Goal: Task Accomplishment & Management: Complete application form

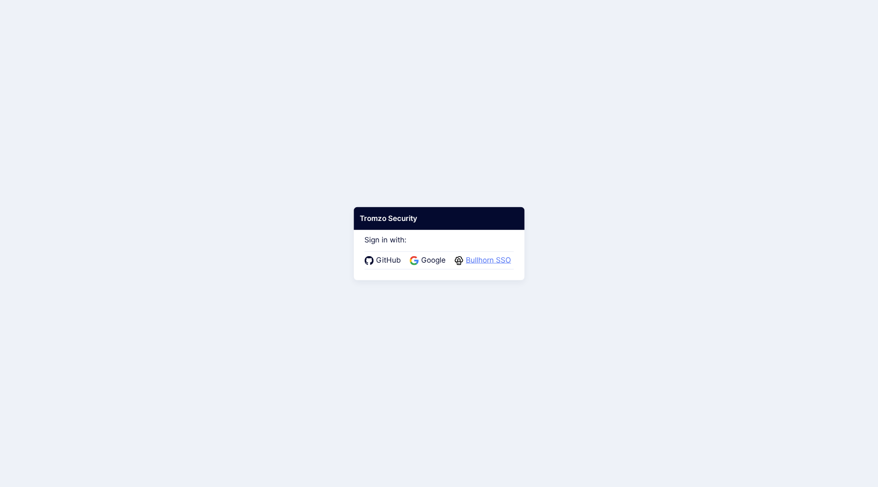
click at [482, 262] on span "Bullhorn SSO" at bounding box center [488, 260] width 50 height 11
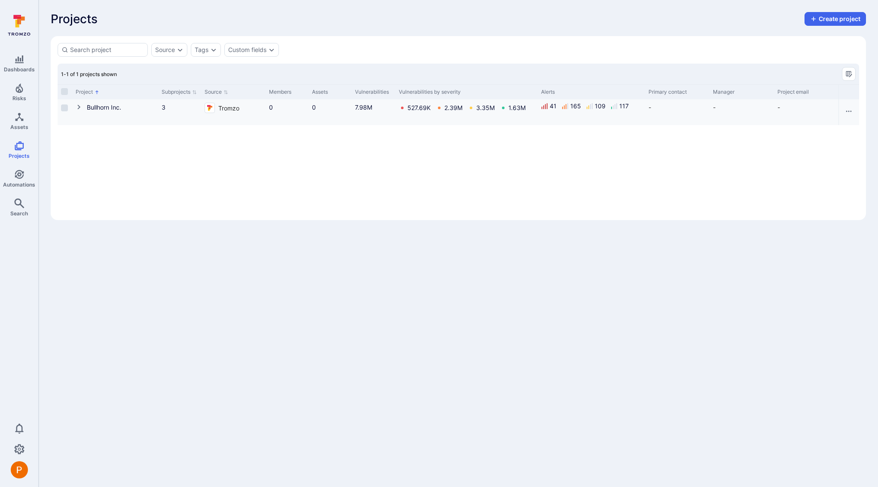
click at [79, 107] on icon "Cell for Project" at bounding box center [78, 107] width 3 height 5
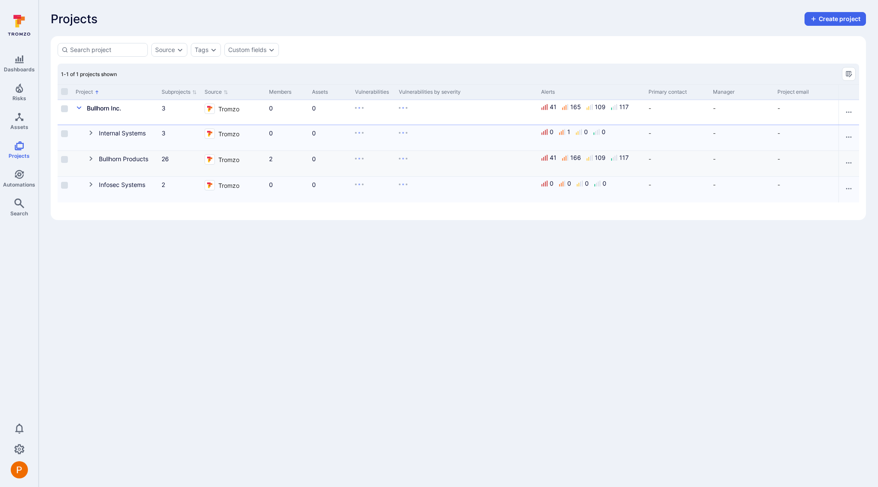
click at [94, 160] on icon "Cell for Project" at bounding box center [91, 158] width 7 height 7
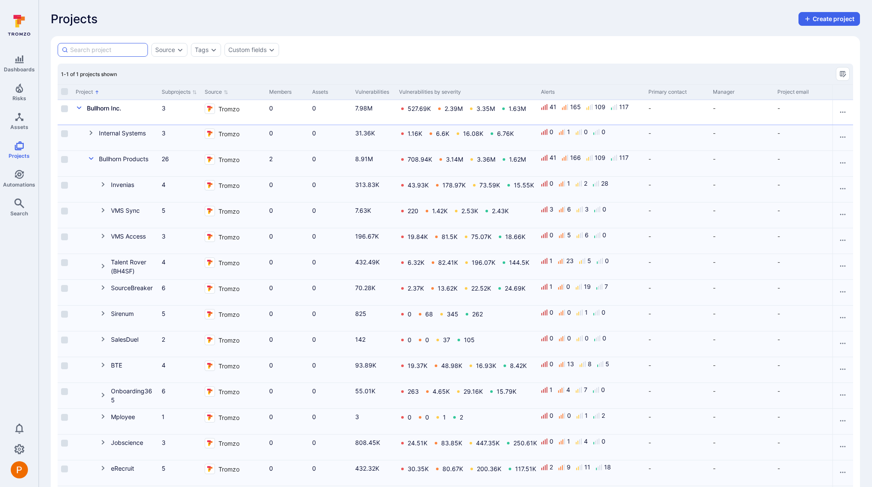
click at [120, 51] on input at bounding box center [107, 50] width 74 height 9
type input "HWS"
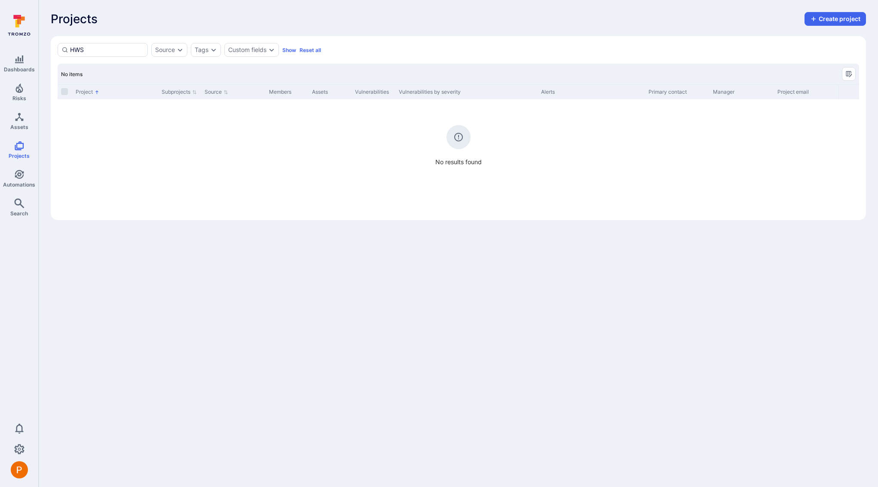
drag, startPoint x: 95, startPoint y: 49, endPoint x: 55, endPoint y: 47, distance: 40.0
click at [55, 47] on div "HWS Source Tags Custom fields Show Reset all Search : HWS No items Project Subp…" at bounding box center [459, 128] width 816 height 184
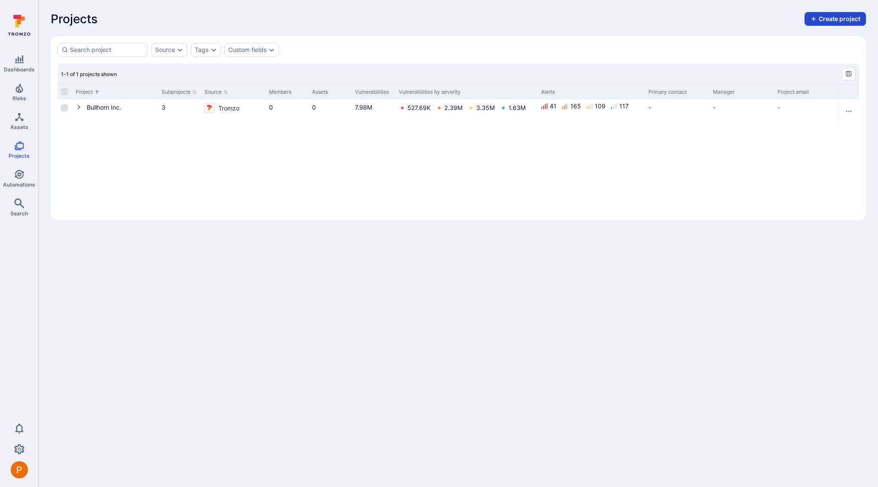
click at [827, 22] on button "Create project" at bounding box center [835, 19] width 61 height 14
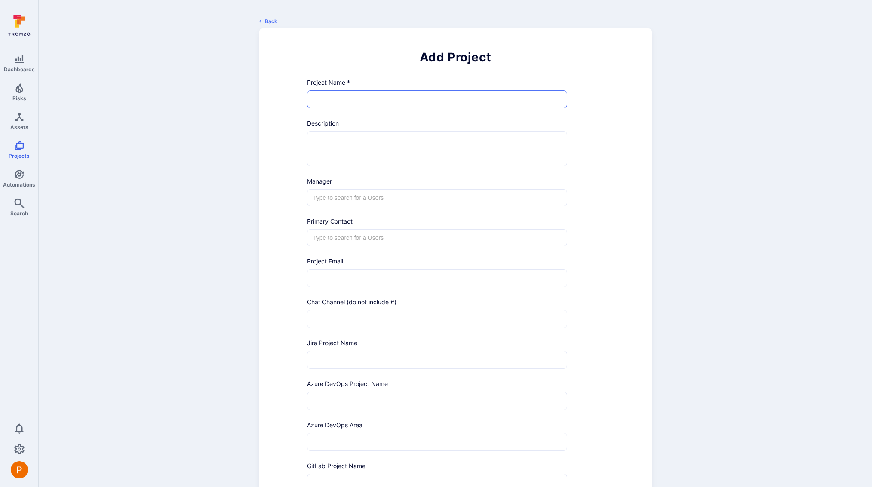
click at [388, 100] on input "text" at bounding box center [436, 99] width 259 height 17
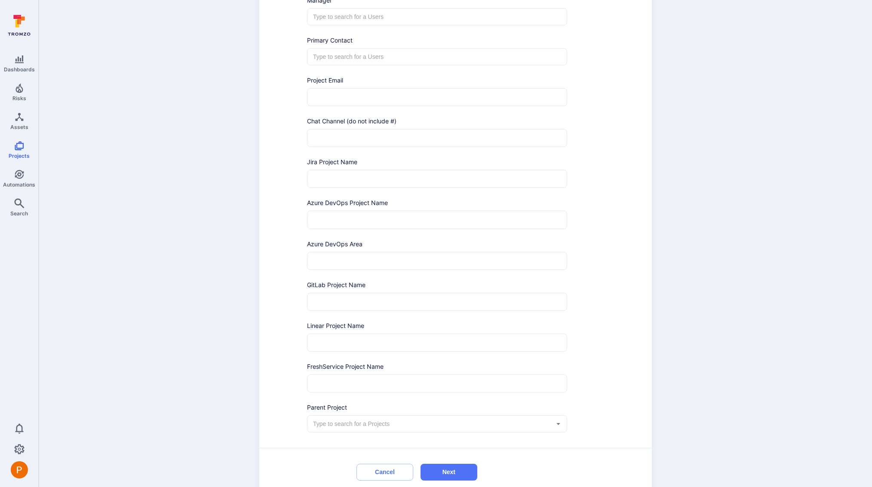
scroll to position [219, 0]
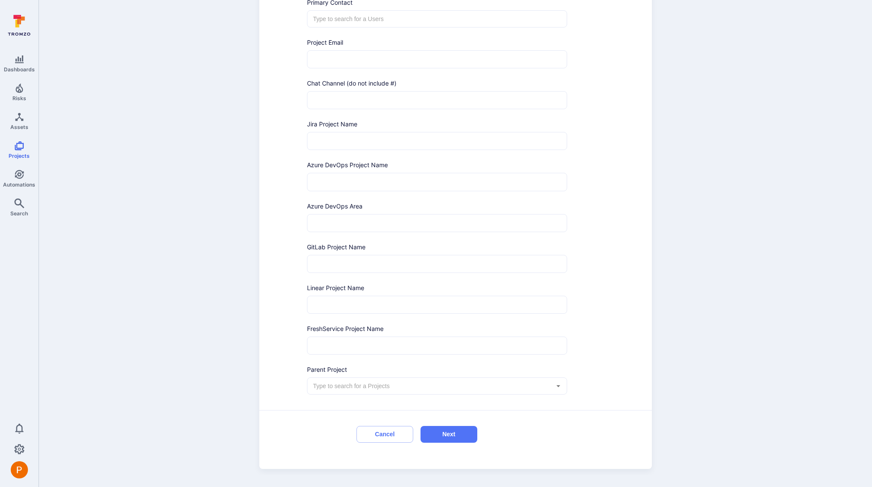
type input "GoHWS"
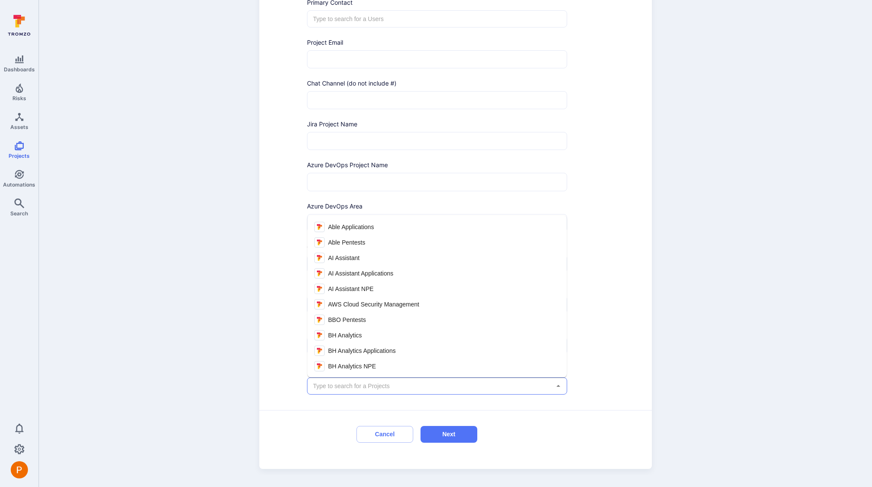
click at [413, 388] on input "text" at bounding box center [430, 386] width 239 height 9
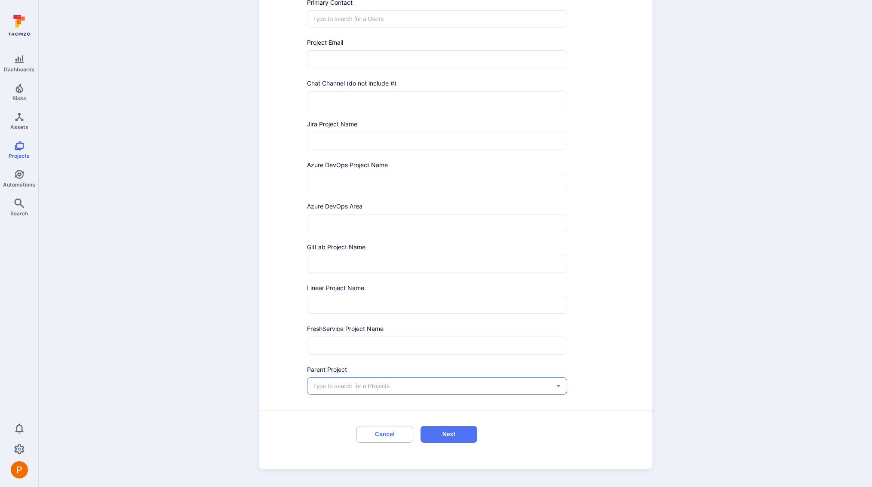
click at [407, 385] on input "text" at bounding box center [430, 386] width 239 height 9
click at [395, 386] on input "text" at bounding box center [430, 386] width 239 height 9
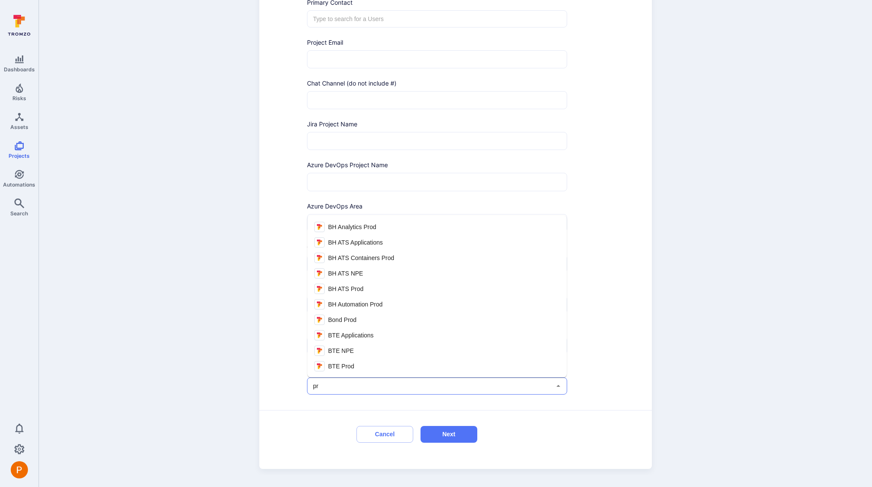
type input "p"
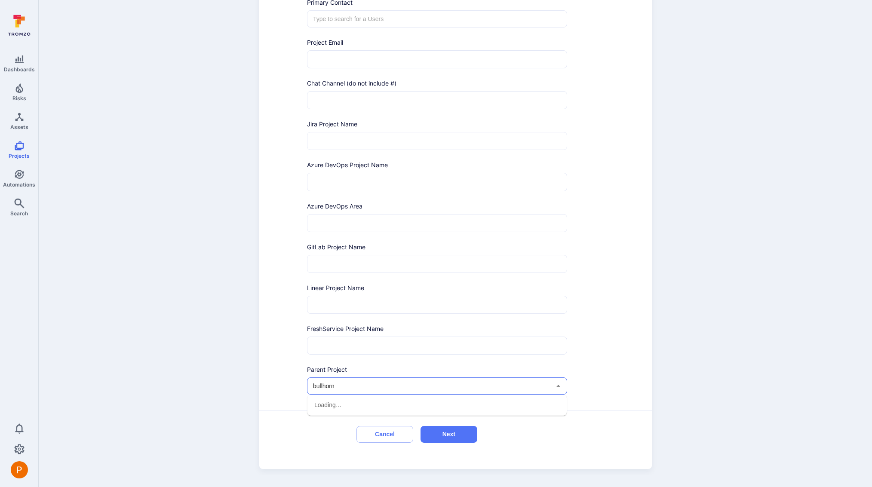
type input "bullhorn"
click at [374, 455] on span "Bullhorn Products" at bounding box center [352, 452] width 48 height 9
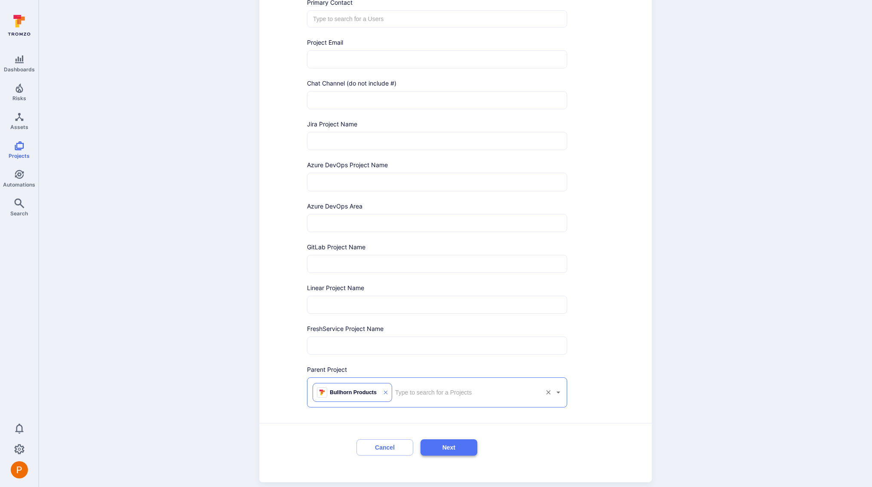
click at [462, 452] on button "Next" at bounding box center [448, 447] width 57 height 17
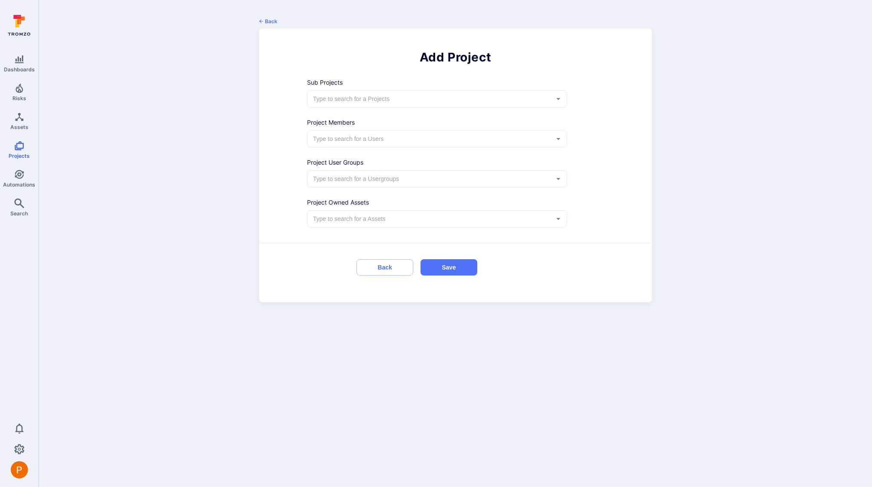
scroll to position [0, 0]
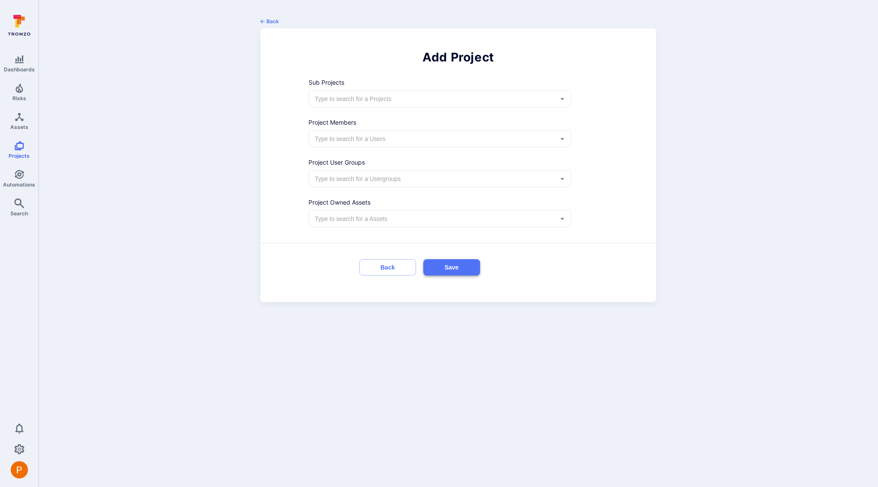
click at [454, 264] on button "Save" at bounding box center [451, 267] width 57 height 17
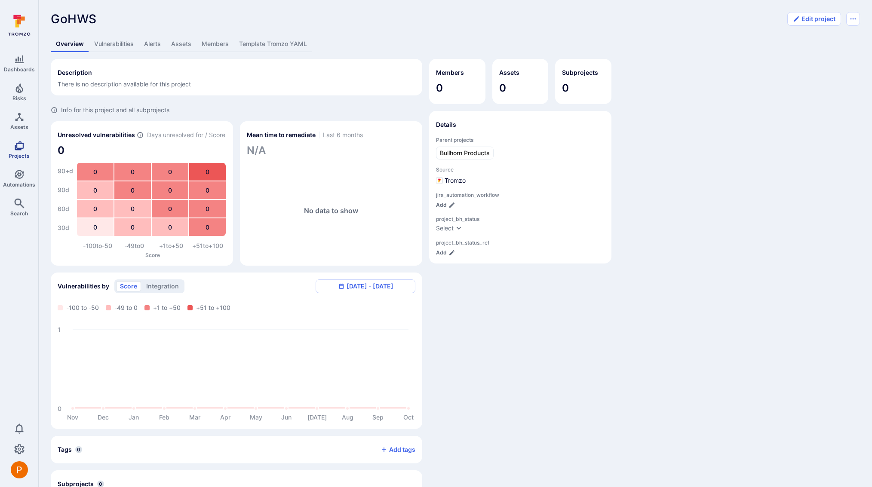
click at [21, 151] on link "Projects" at bounding box center [19, 149] width 38 height 25
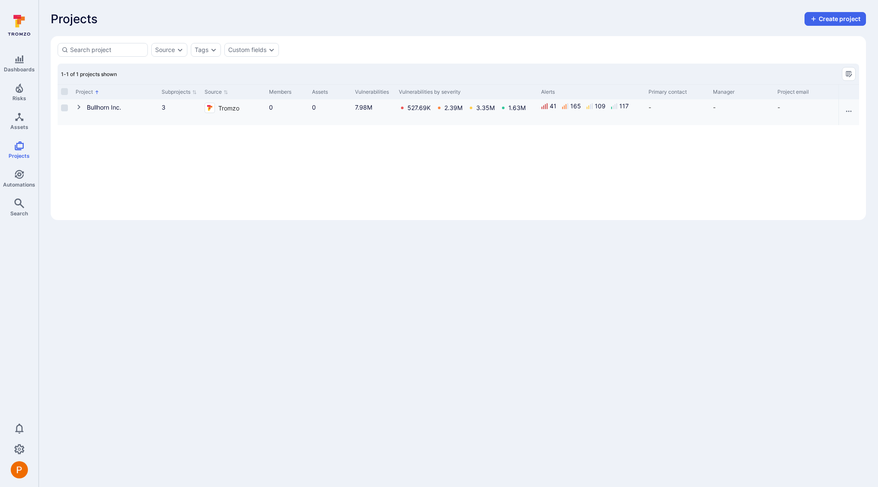
click at [81, 109] on icon "Cell for Project" at bounding box center [79, 107] width 7 height 7
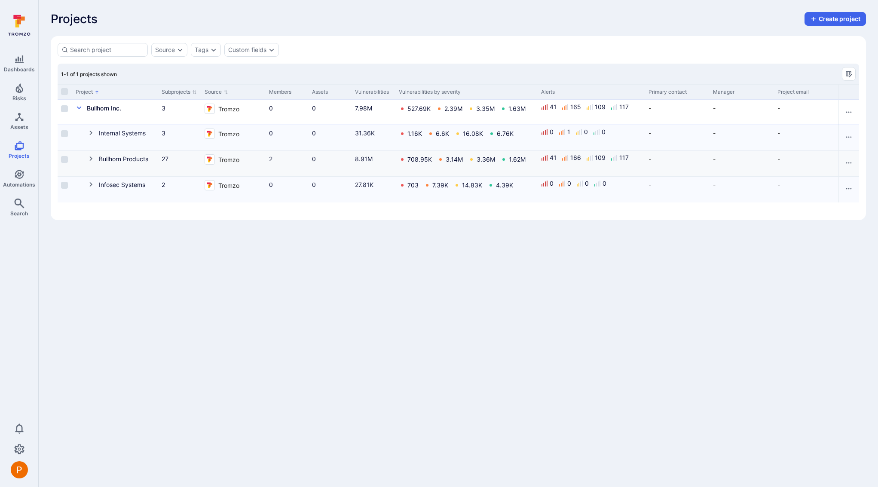
click at [90, 161] on icon "Cell for Project" at bounding box center [91, 158] width 7 height 7
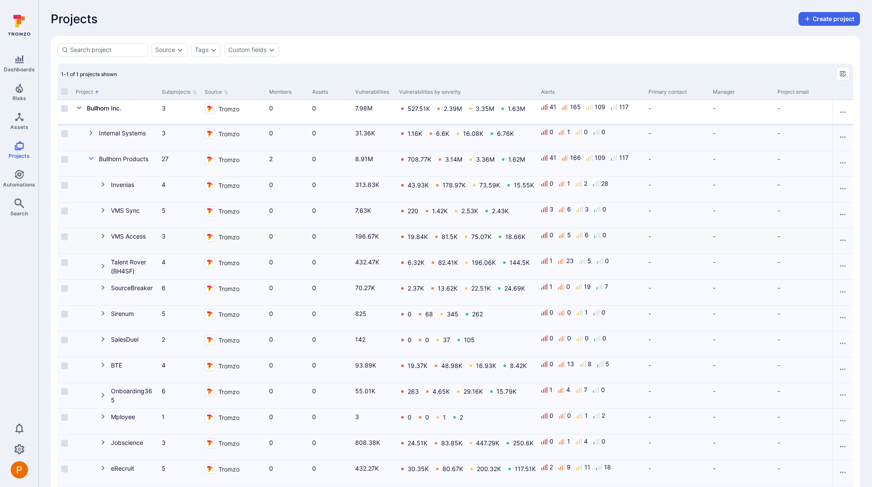
click at [101, 237] on icon "Cell for Project" at bounding box center [103, 236] width 7 height 7
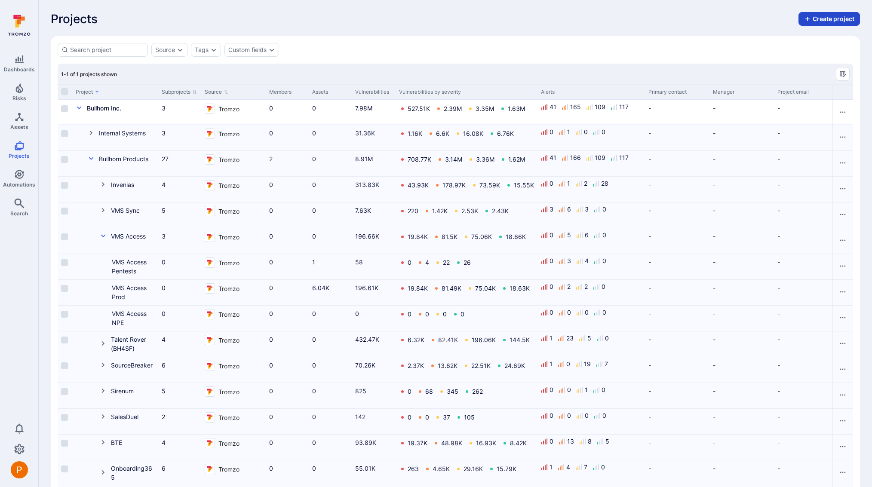
click at [822, 21] on button "Create project" at bounding box center [828, 19] width 61 height 14
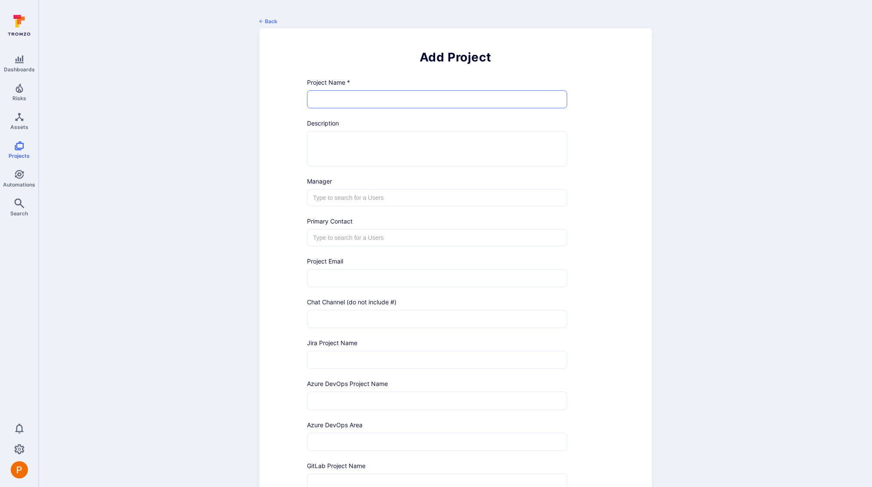
click at [342, 99] on input "text" at bounding box center [436, 99] width 259 height 17
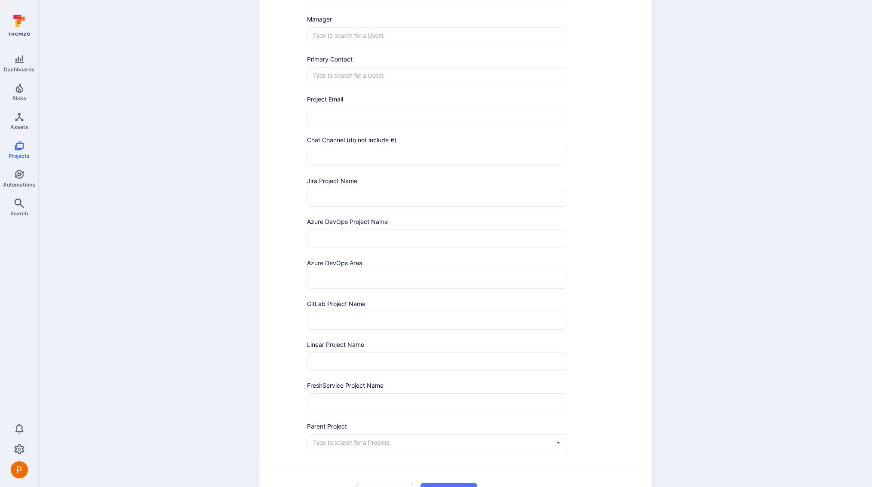
scroll to position [219, 0]
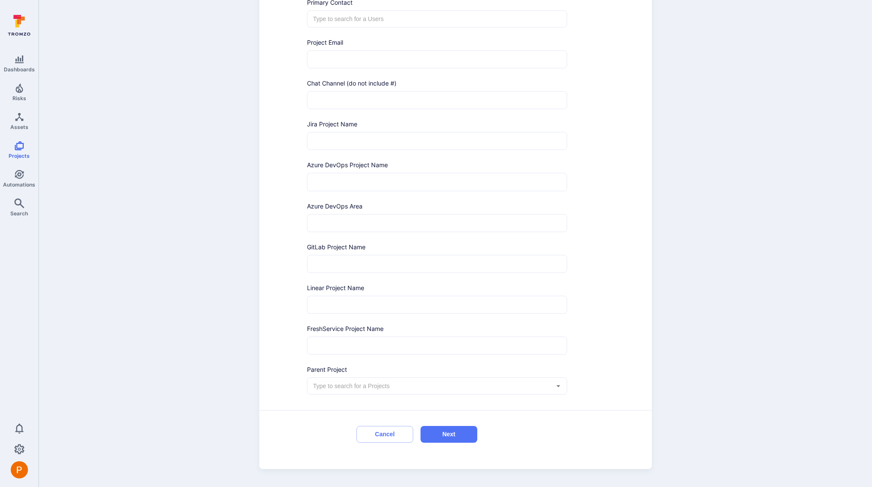
type input "GoHWS Pentests"
click at [360, 386] on input "text" at bounding box center [430, 386] width 239 height 9
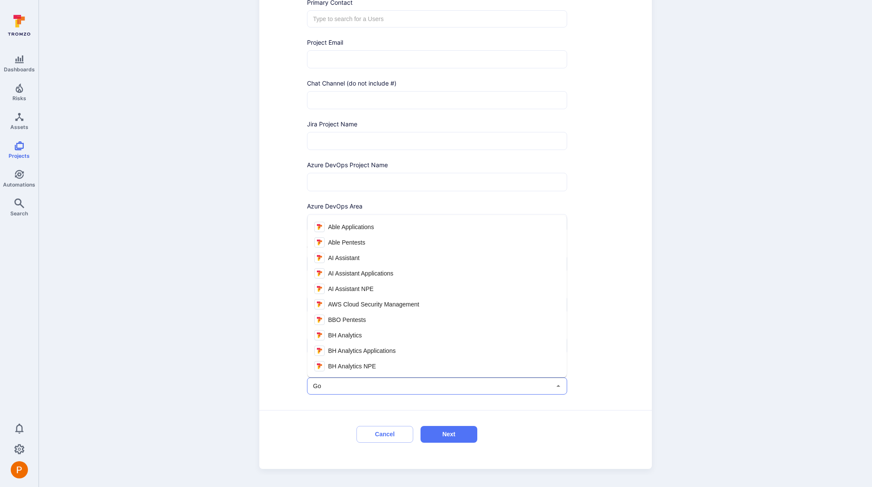
type input "GoH"
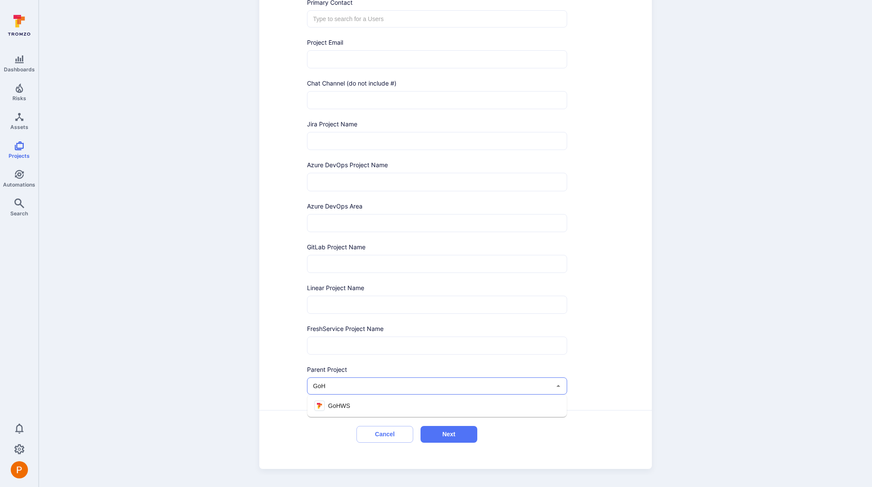
click at [379, 403] on li "GoHWS" at bounding box center [436, 405] width 259 height 15
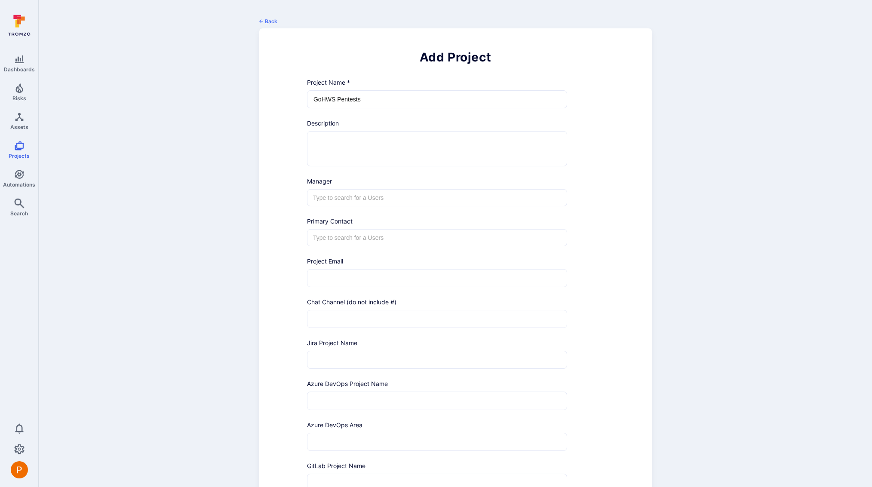
scroll to position [232, 0]
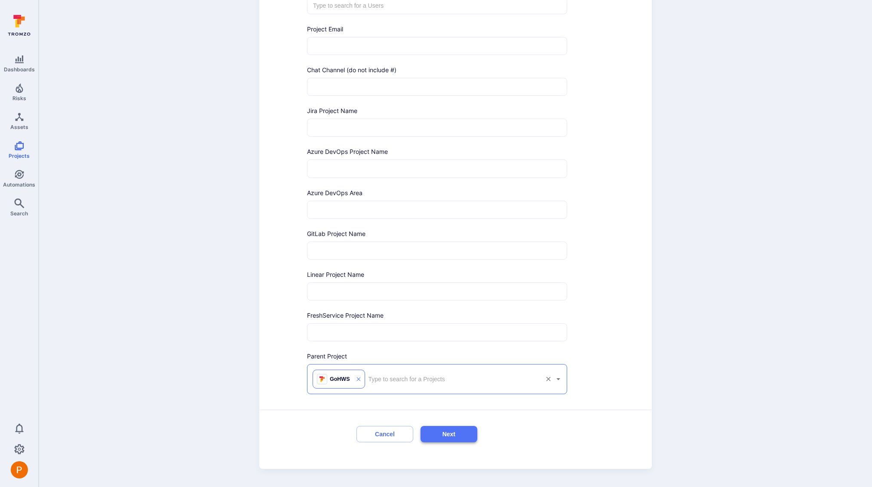
click at [457, 428] on button "Next" at bounding box center [448, 434] width 57 height 17
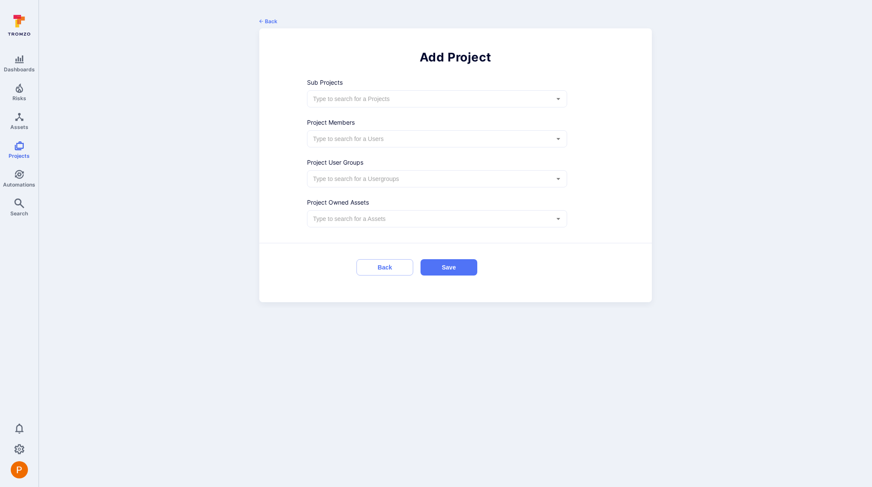
scroll to position [0, 0]
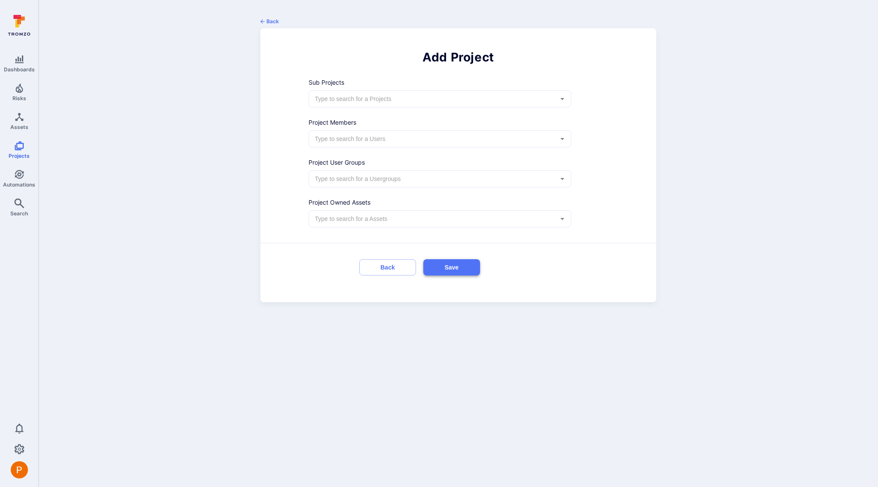
click at [461, 270] on button "Save" at bounding box center [451, 267] width 57 height 17
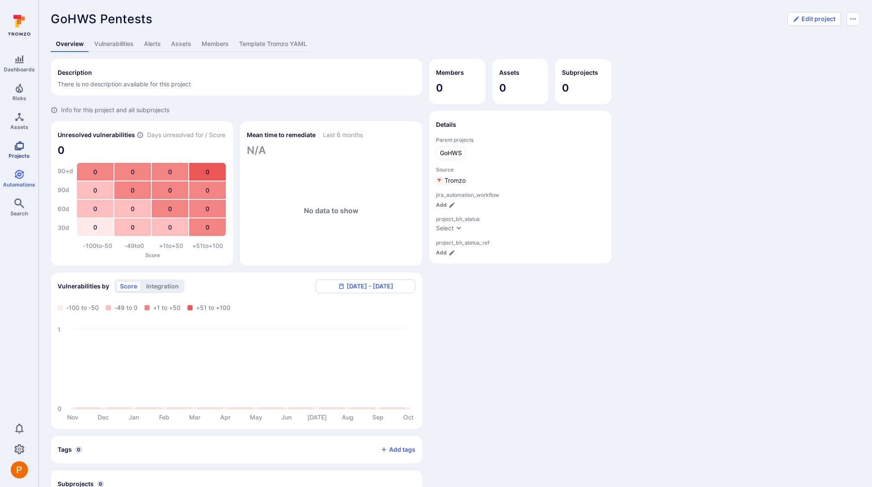
click at [21, 149] on icon "Projects" at bounding box center [19, 146] width 10 height 10
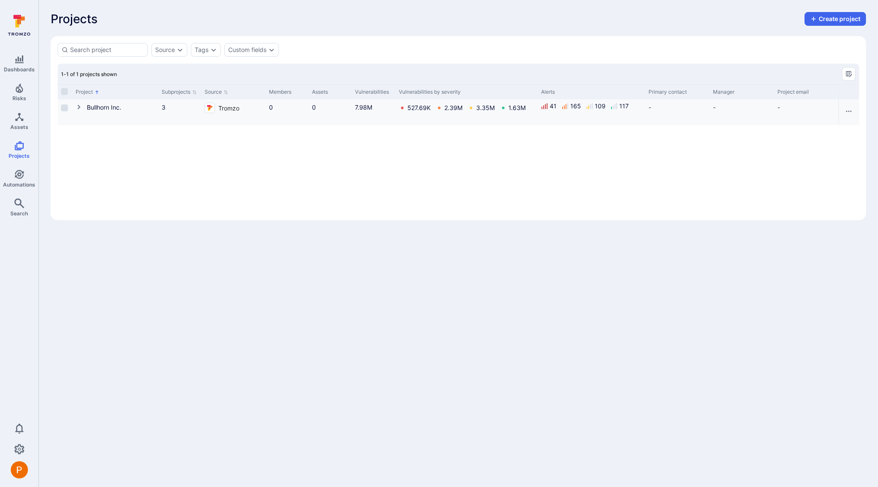
click at [77, 107] on icon "Cell for Project" at bounding box center [79, 107] width 7 height 7
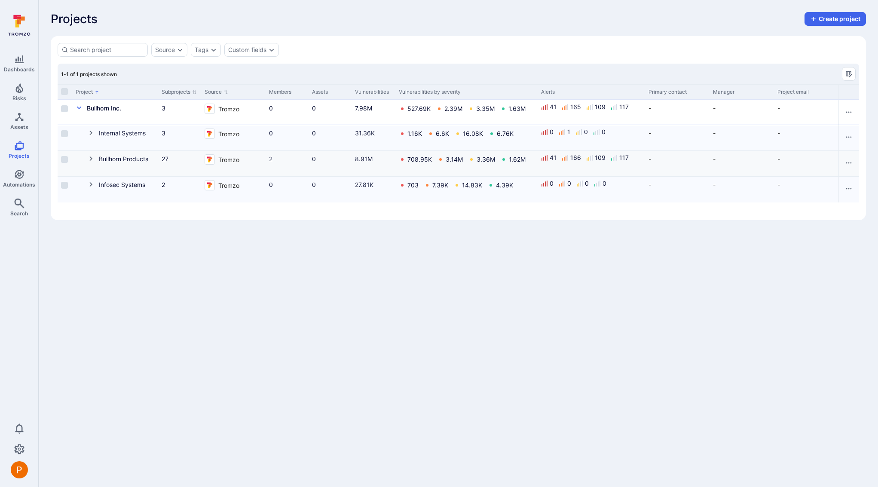
click at [93, 157] on icon "Cell for Project" at bounding box center [91, 158] width 7 height 7
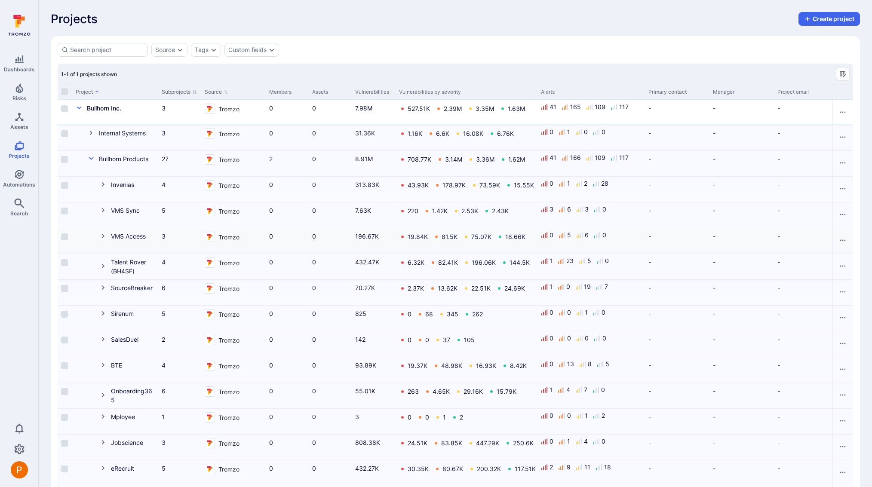
click at [102, 233] on icon "Cell for Project" at bounding box center [103, 236] width 7 height 7
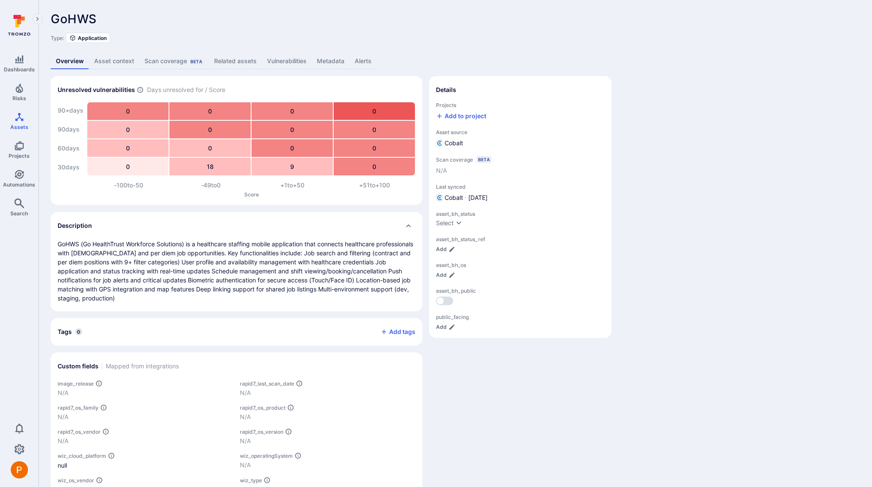
click at [124, 64] on link "Asset context" at bounding box center [114, 61] width 50 height 16
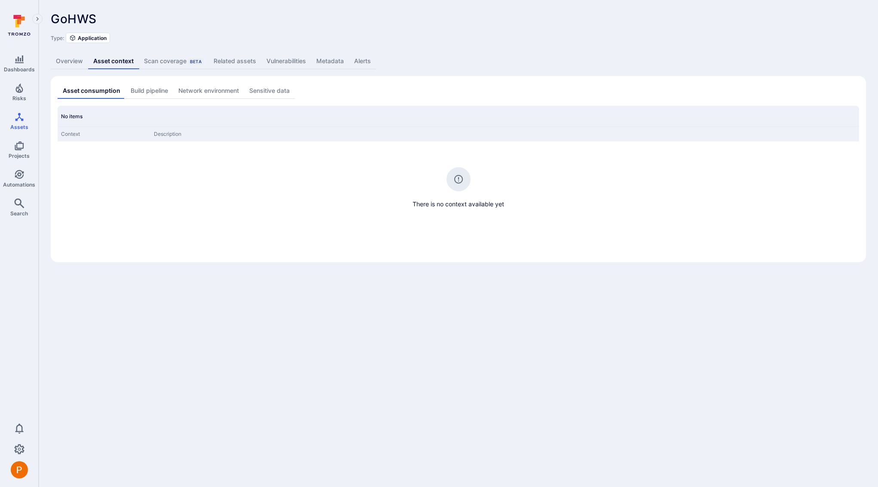
click at [67, 62] on link "Overview" at bounding box center [69, 61] width 37 height 16
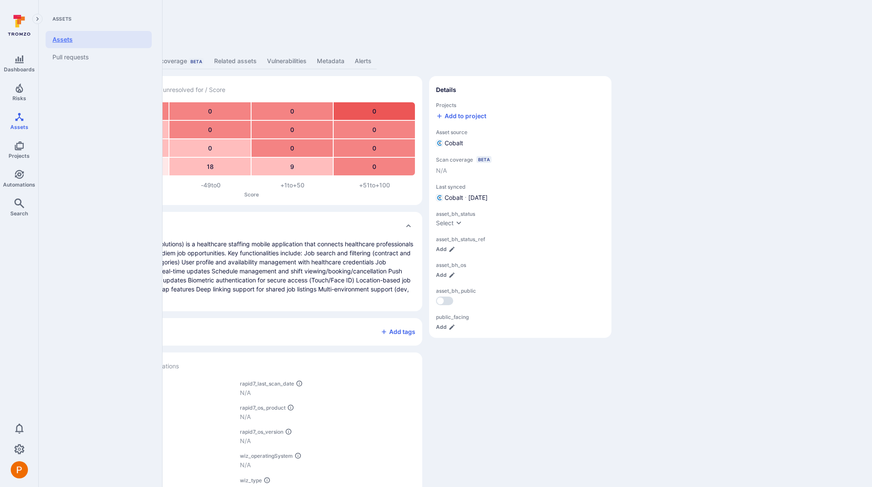
click at [69, 43] on link "Assets" at bounding box center [99, 39] width 106 height 17
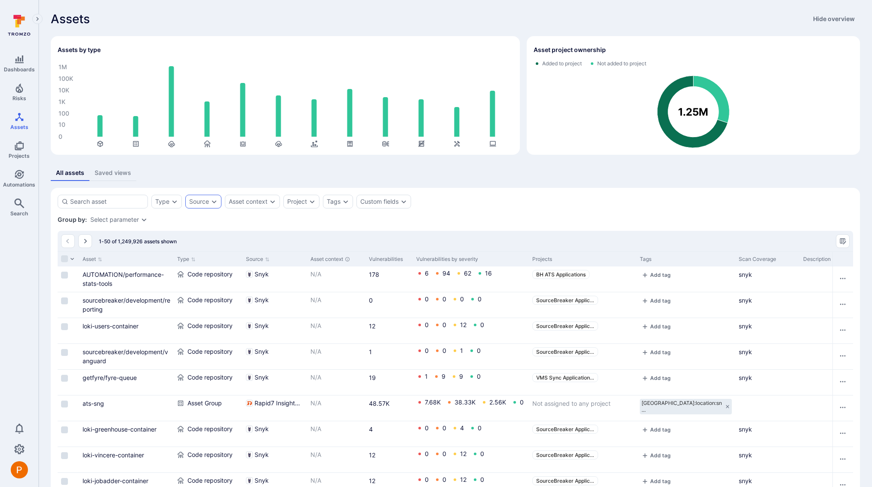
click at [216, 200] on icon "Expand dropdown" at bounding box center [214, 201] width 7 height 7
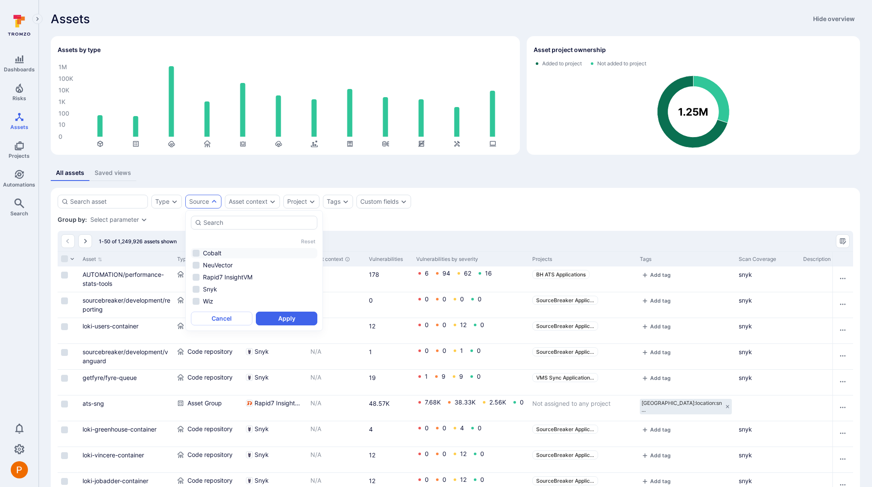
click at [198, 252] on li "Cobalt" at bounding box center [254, 253] width 126 height 10
click at [276, 319] on button "Apply" at bounding box center [286, 319] width 61 height 14
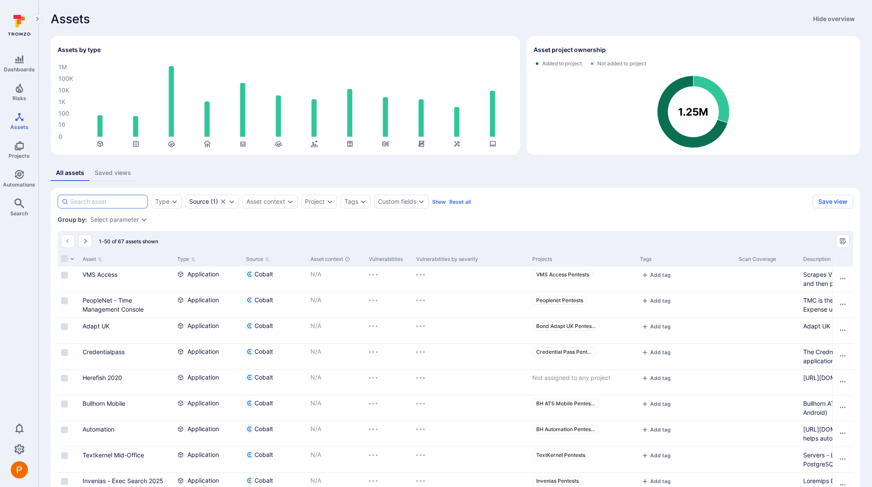
click at [108, 204] on input at bounding box center [107, 201] width 74 height 9
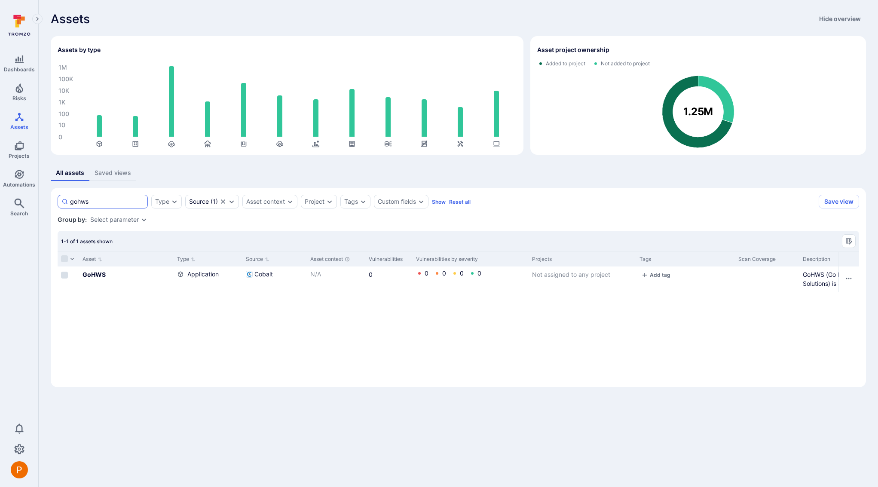
drag, startPoint x: 78, startPoint y: 201, endPoint x: 65, endPoint y: 200, distance: 13.3
click at [65, 200] on div "gohws" at bounding box center [103, 202] width 90 height 14
type input "hws"
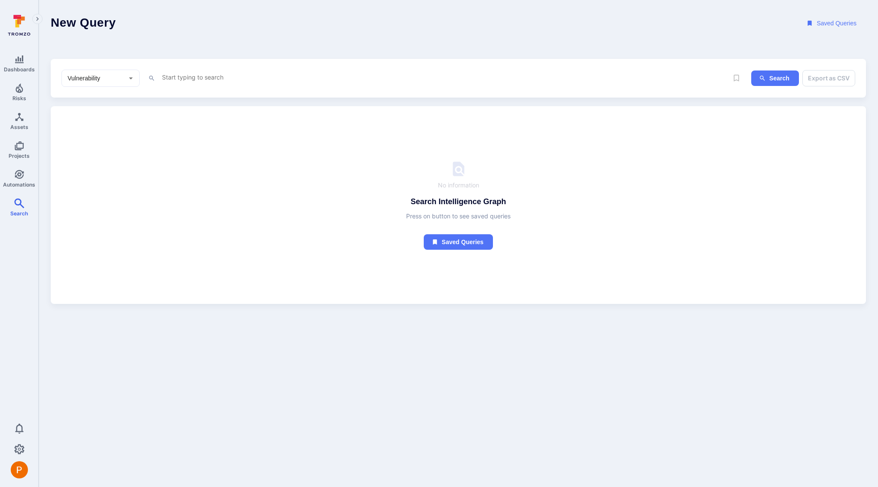
click at [185, 78] on textarea "Intelligence Graph search area" at bounding box center [428, 77] width 535 height 11
click at [214, 95] on li "too l_name" at bounding box center [221, 94] width 109 height 12
click at [200, 123] on li "~ contains" at bounding box center [221, 121] width 109 height 12
click at [233, 78] on textarea "tool_name ~ "cobalt"" at bounding box center [428, 77] width 535 height 11
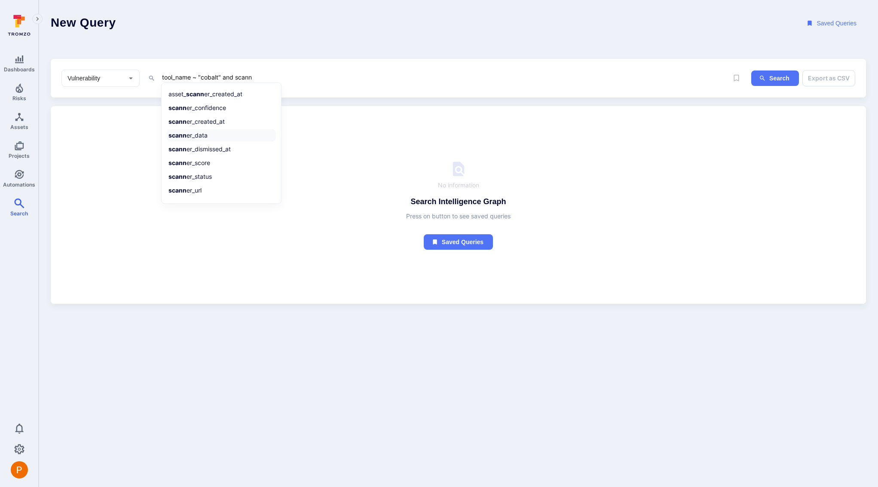
click at [210, 137] on li "scann er_data" at bounding box center [221, 135] width 109 height 12
click at [208, 120] on li "~ contains" at bounding box center [221, 121] width 109 height 12
paste textarea "PT32890"
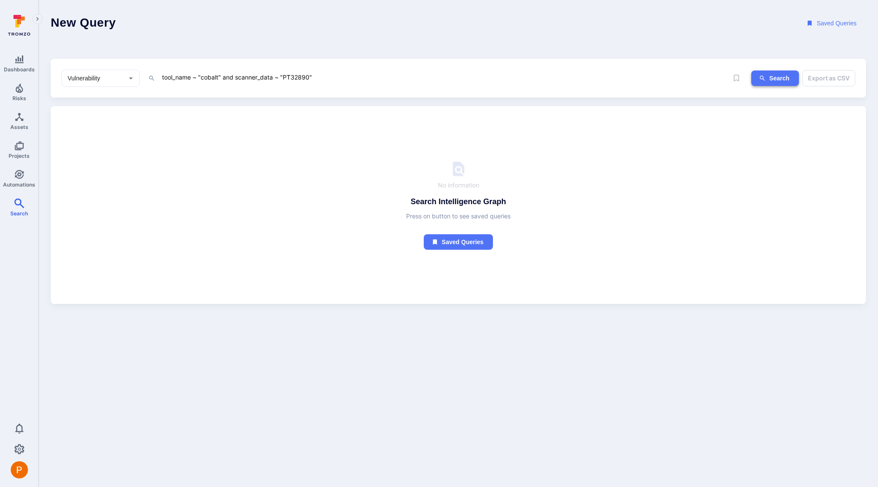
type textarea "tool_name ~ "cobalt" and scanner_data ~ "PT32890""
click at [765, 74] on button "Search" at bounding box center [775, 79] width 48 height 16
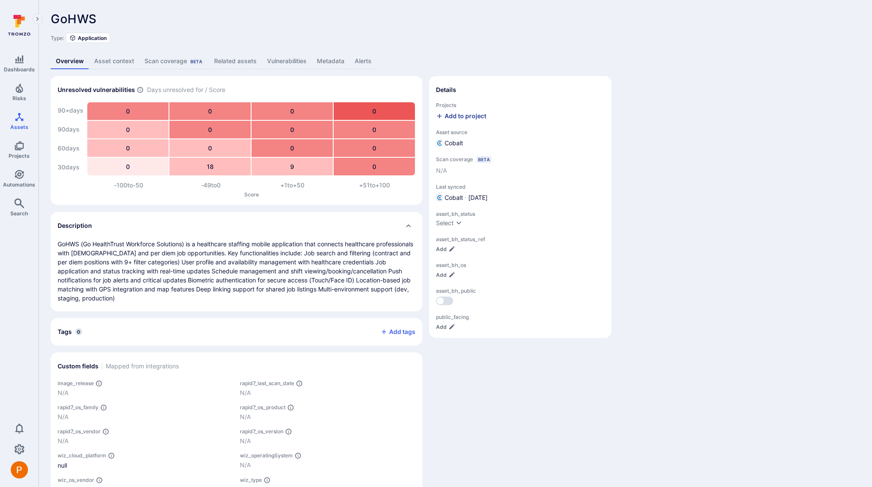
click at [452, 117] on div "Add to project" at bounding box center [461, 116] width 50 height 9
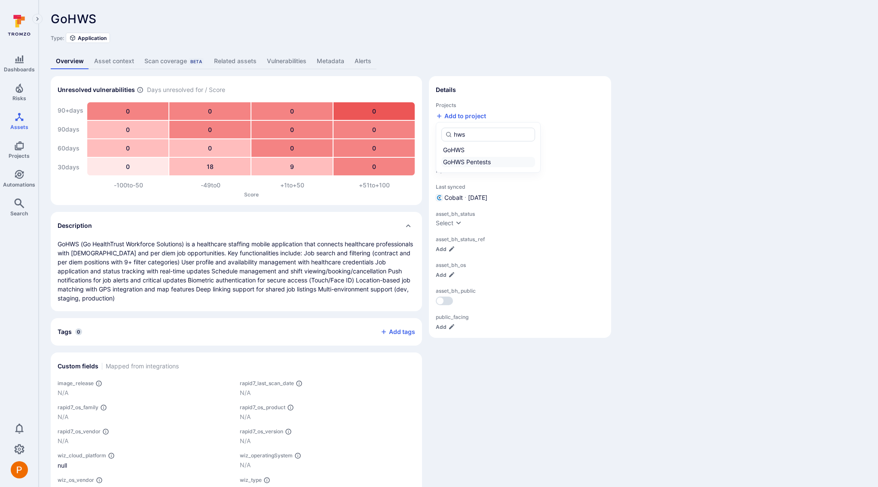
type input "hws"
click at [477, 163] on div "GoHWS Pentests" at bounding box center [467, 162] width 48 height 9
click at [534, 162] on input "GoHWS Pentests" at bounding box center [534, 162] width 0 height 0
